Goal: Task Accomplishment & Management: Manage account settings

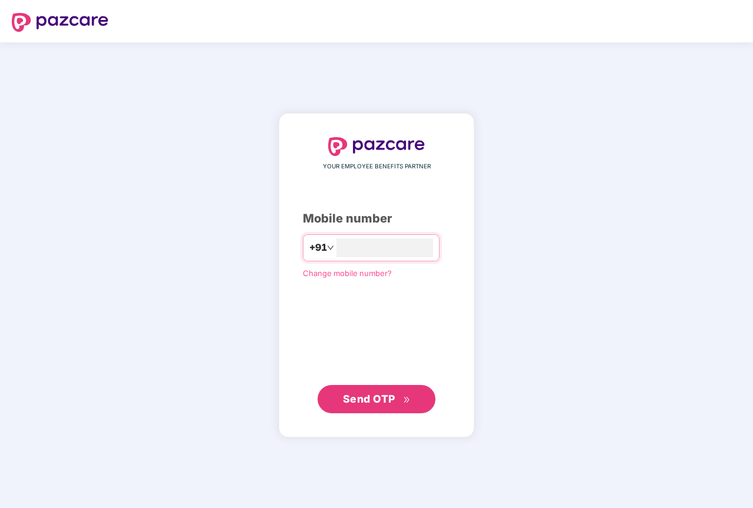
type input "**********"
click at [369, 404] on span "Send OTP" at bounding box center [369, 398] width 52 height 12
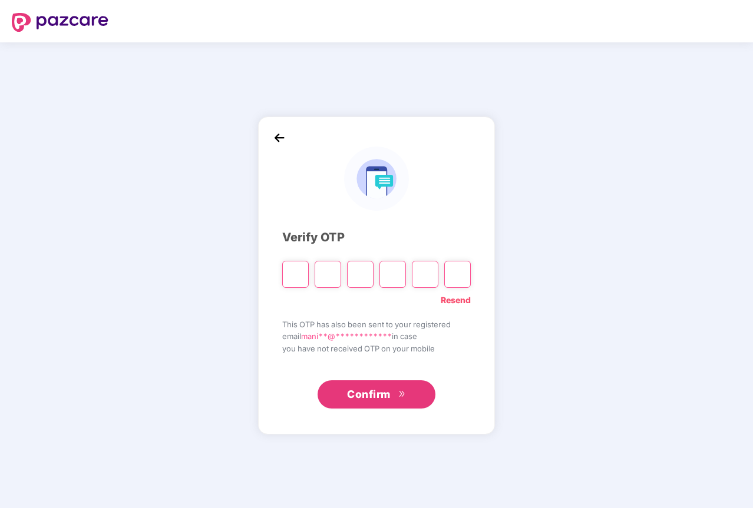
type input "*"
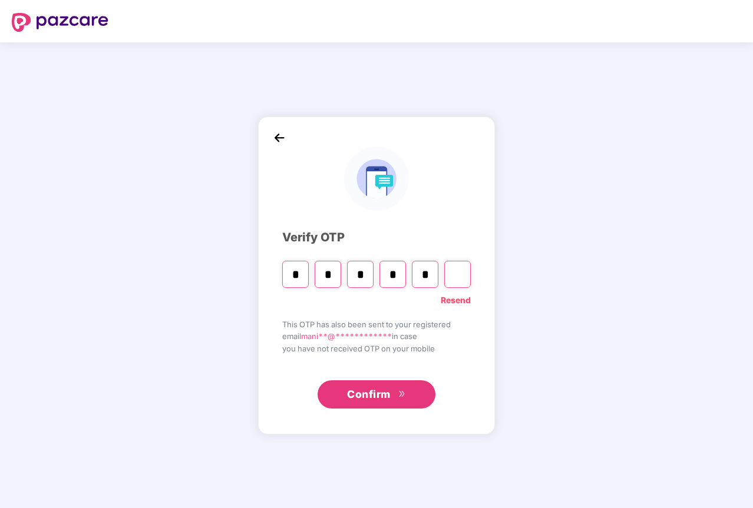
type input "*"
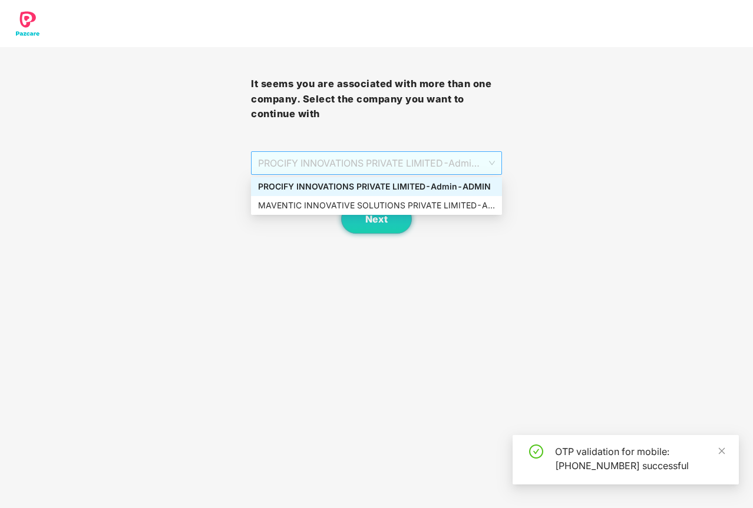
click at [379, 168] on span "PROCIFY INNOVATIONS PRIVATE LIMITED - Admin - ADMIN" at bounding box center [376, 163] width 237 height 22
click at [372, 202] on div "MAVENTIC INNOVATIVE SOLUTIONS PRIVATE LIMITED - Admin - ADMIN" at bounding box center [376, 205] width 237 height 13
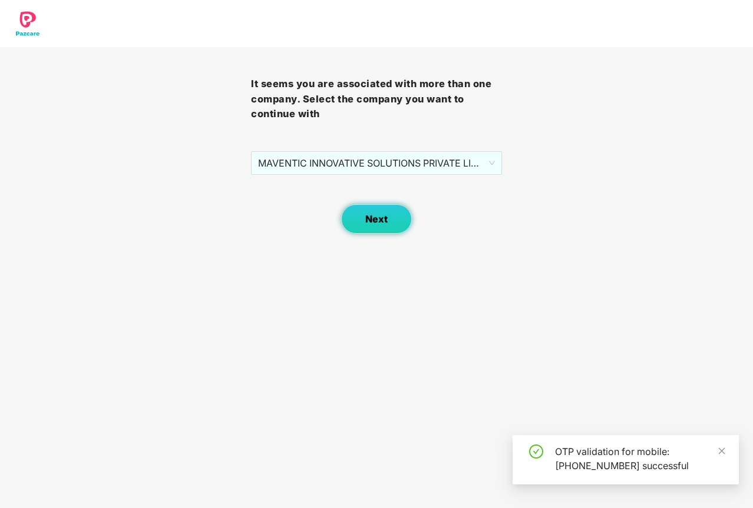
click at [372, 219] on span "Next" at bounding box center [376, 219] width 22 height 11
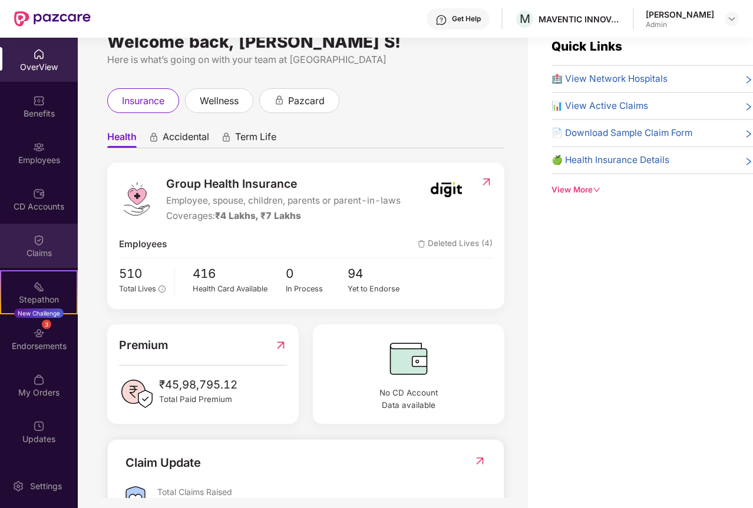
scroll to position [38, 0]
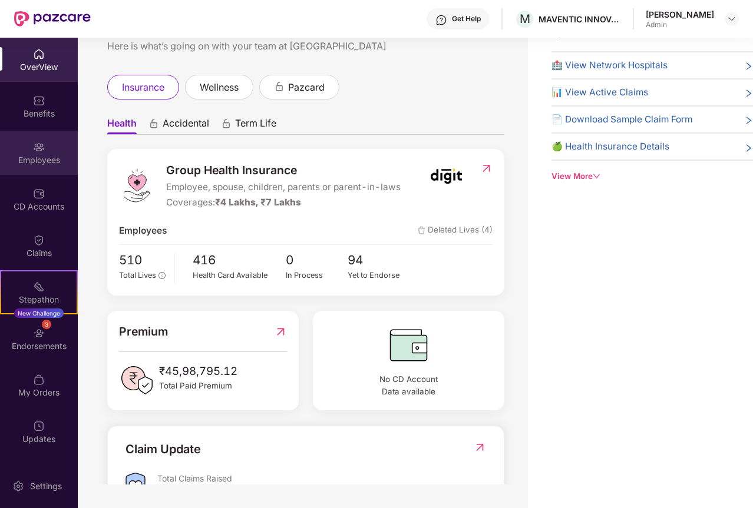
click at [45, 154] on div "Employees" at bounding box center [39, 160] width 78 height 12
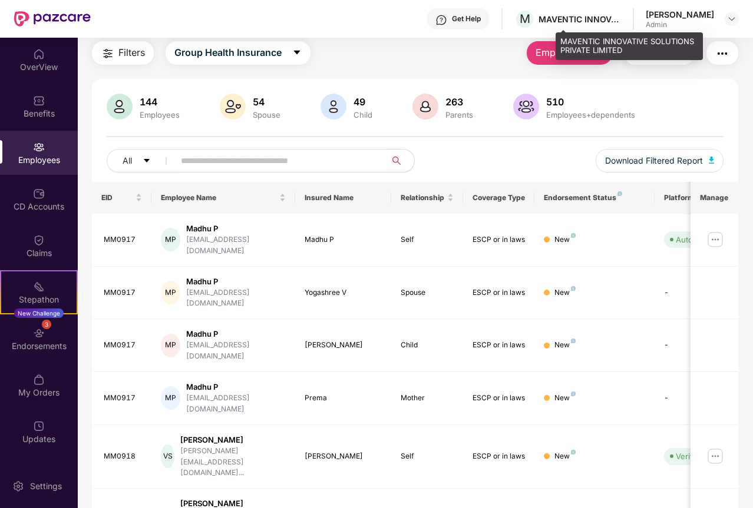
click at [605, 18] on div "MAVENTIC INNOVATIVE SOLUTIONS PRIVATE LIMITED" at bounding box center [579, 19] width 82 height 11
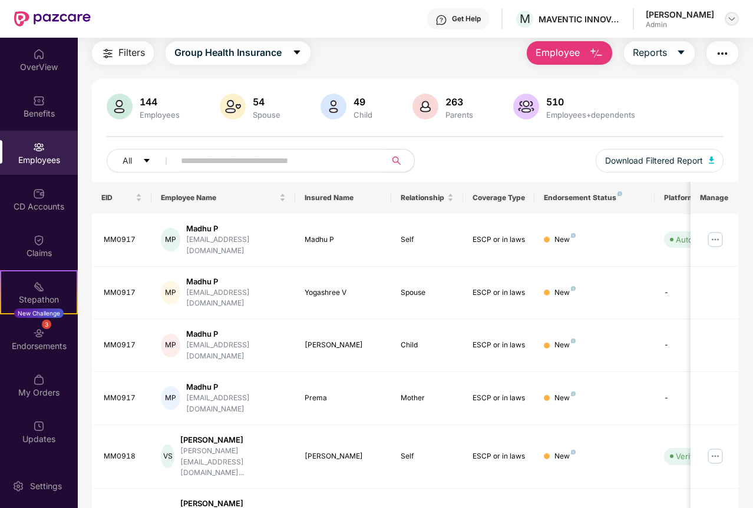
click at [732, 23] on img at bounding box center [731, 18] width 9 height 9
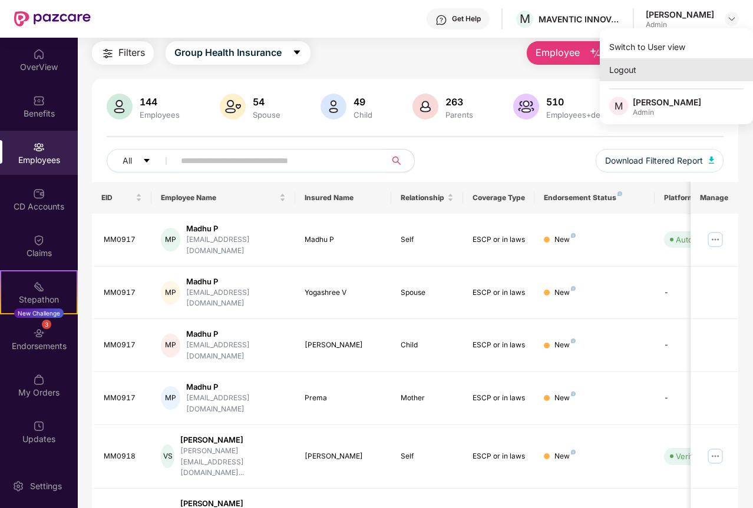
click at [642, 75] on div "Logout" at bounding box center [676, 69] width 153 height 23
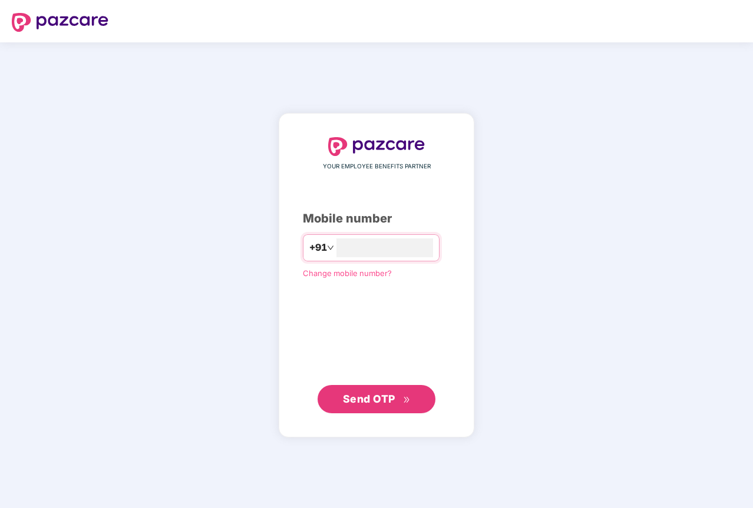
type input "**********"
click at [395, 391] on span "Send OTP" at bounding box center [377, 399] width 68 height 16
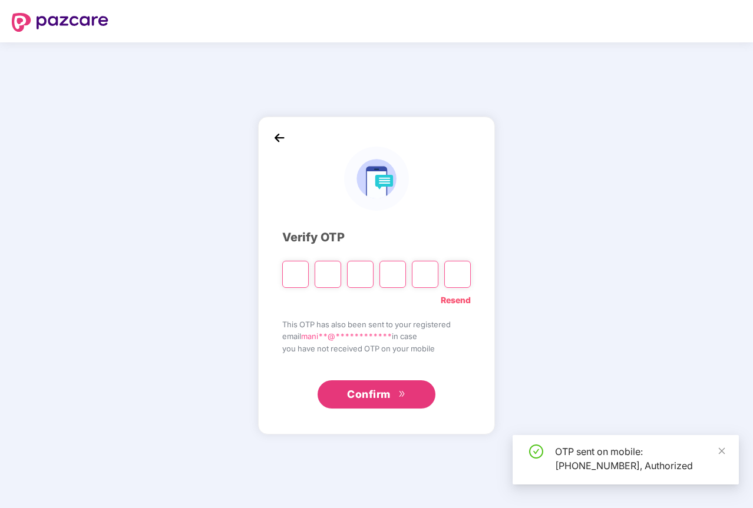
type input "*"
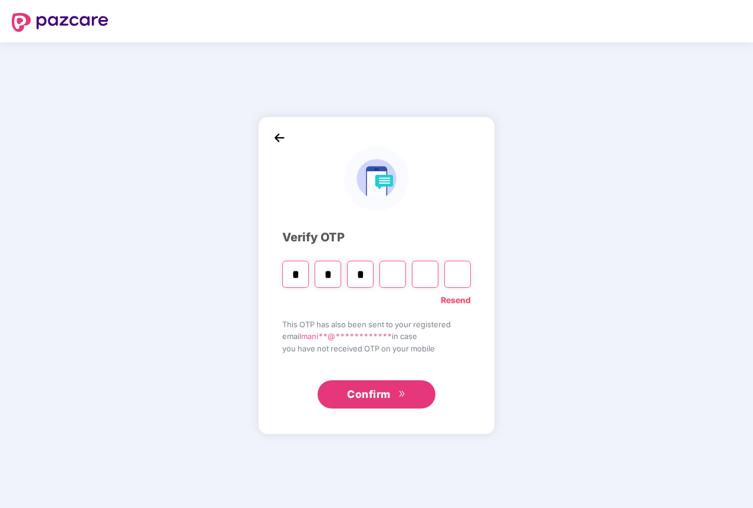
type input "*"
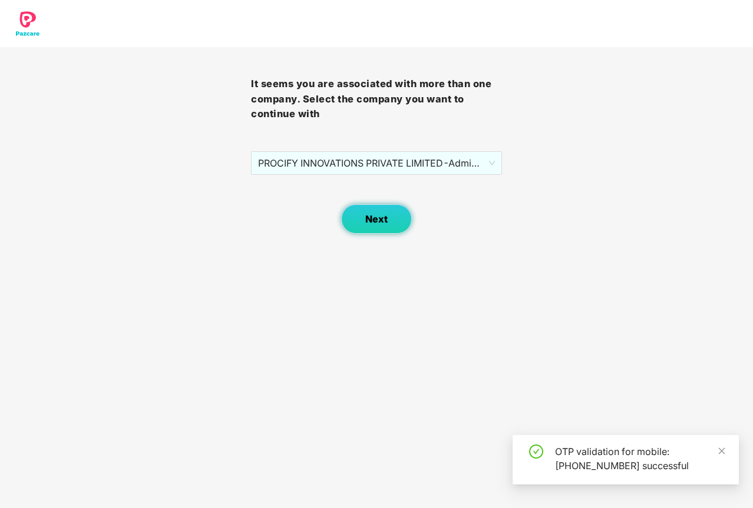
click at [371, 214] on span "Next" at bounding box center [376, 219] width 22 height 11
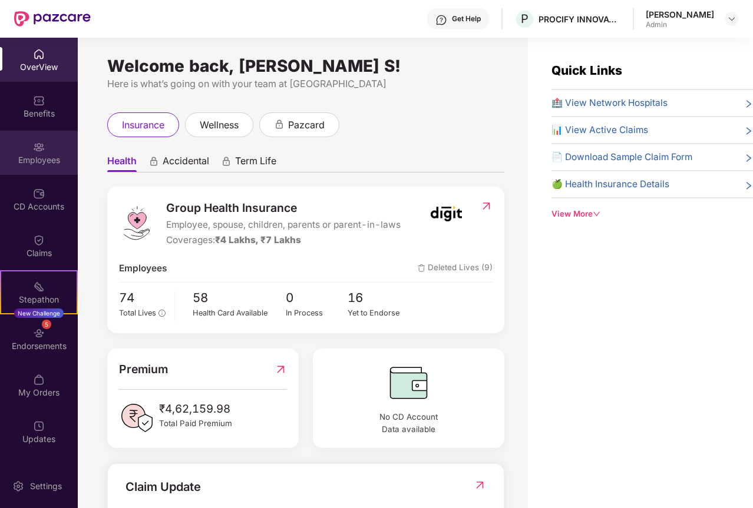
click at [38, 147] on img at bounding box center [39, 147] width 12 height 12
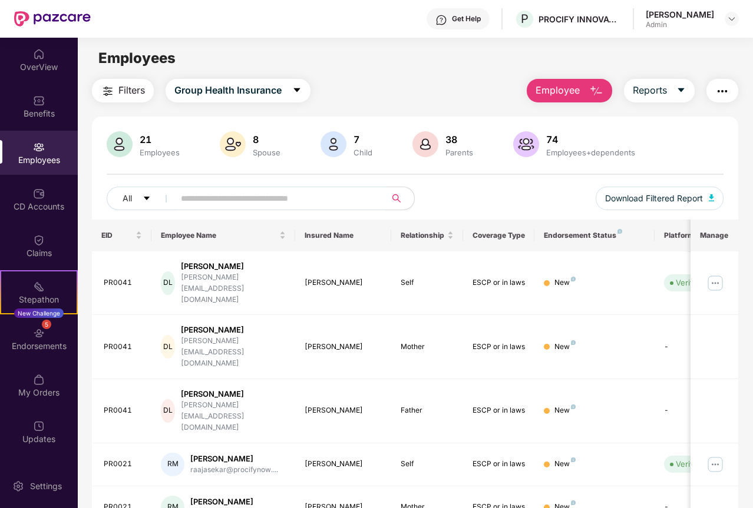
click at [242, 200] on input "text" at bounding box center [275, 199] width 189 height 18
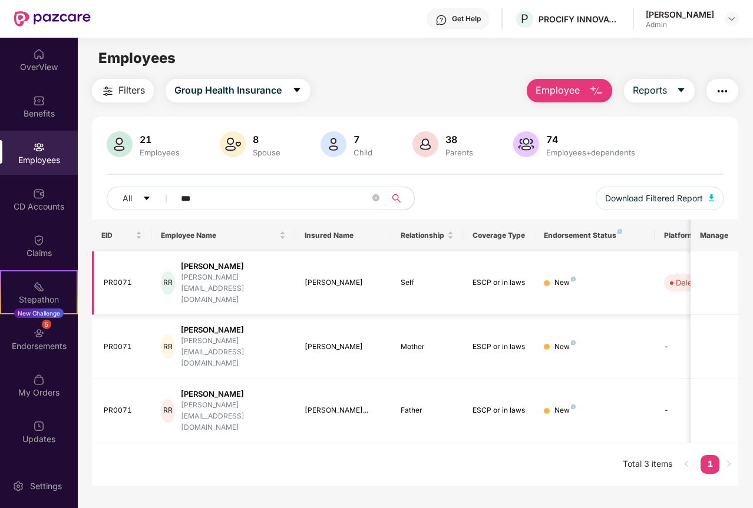
type input "***"
click at [425, 281] on td "Self" at bounding box center [427, 284] width 72 height 64
